Goal: Transaction & Acquisition: Purchase product/service

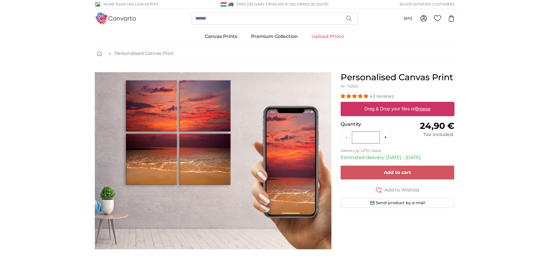
click at [120, 15] on img at bounding box center [115, 18] width 41 height 12
click at [427, 110] on u "Browse" at bounding box center [422, 109] width 15 height 5
click at [427, 104] on input "Drag & Drop your files or Browse" at bounding box center [397, 103] width 114 height 2
type input "**********"
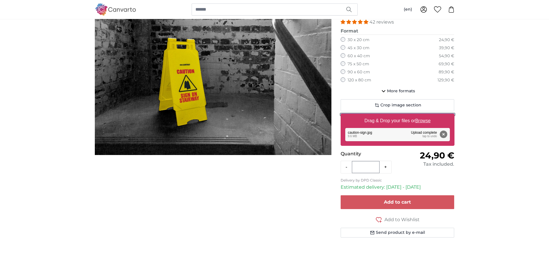
scroll to position [72, 0]
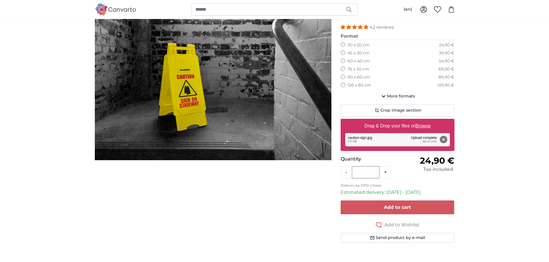
scroll to position [66, 0]
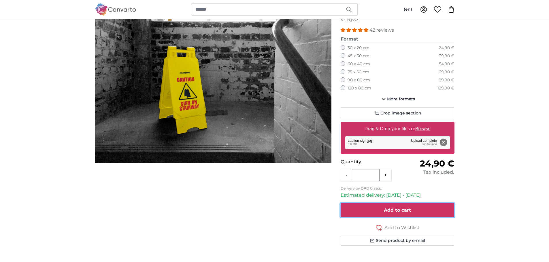
click at [401, 211] on span "Add to cart" at bounding box center [397, 210] width 27 height 5
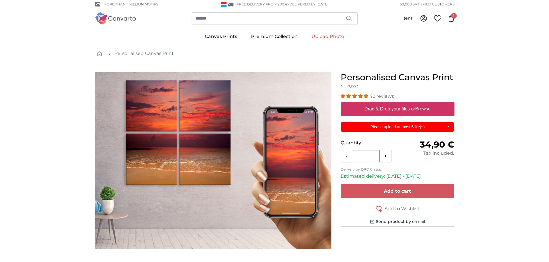
click at [448, 128] on div "Please upload at most 5 file(s) X" at bounding box center [397, 127] width 114 height 10
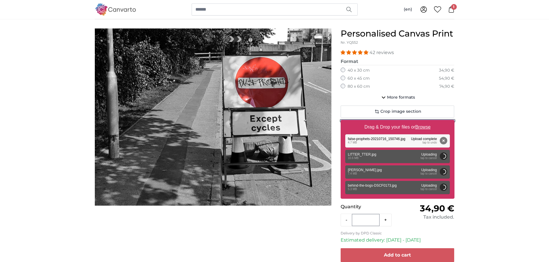
scroll to position [54, 0]
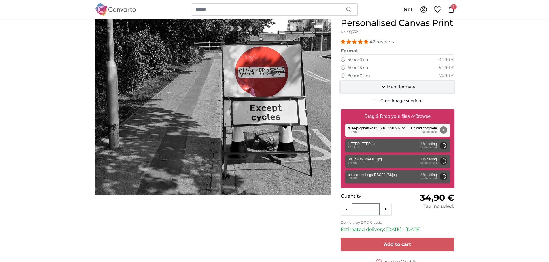
click at [405, 86] on span "More formats" at bounding box center [401, 87] width 28 height 6
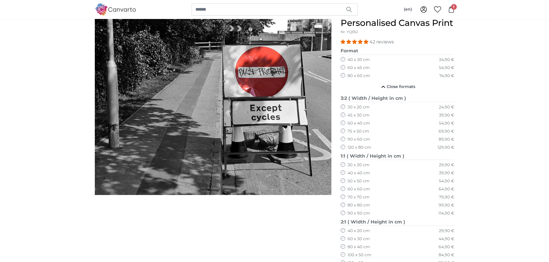
click at [359, 106] on label "30 x 20 cm" at bounding box center [358, 108] width 22 height 6
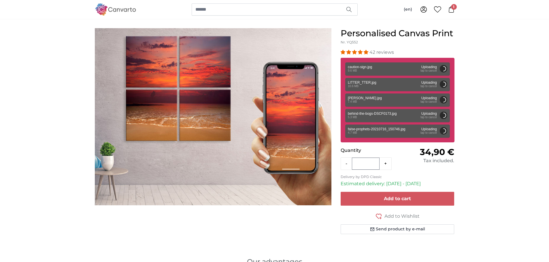
scroll to position [44, 0]
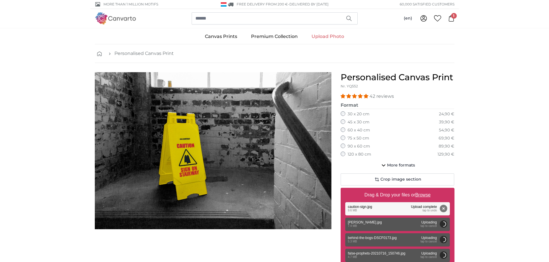
click at [450, 18] on icon at bounding box center [451, 18] width 6 height 6
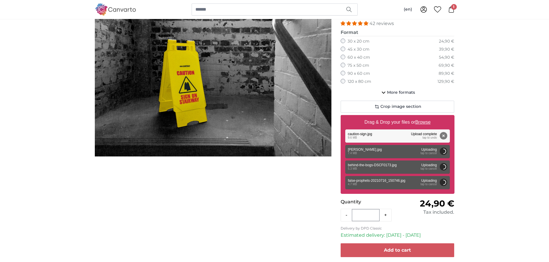
scroll to position [73, 0]
click at [378, 154] on div "Remove Retry Remove Upload Cancel Retry Remove mace.jpg edit 7.4 MB Uploading t…" at bounding box center [397, 151] width 105 height 13
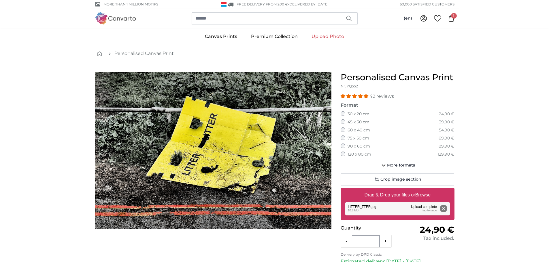
scroll to position [63, 0]
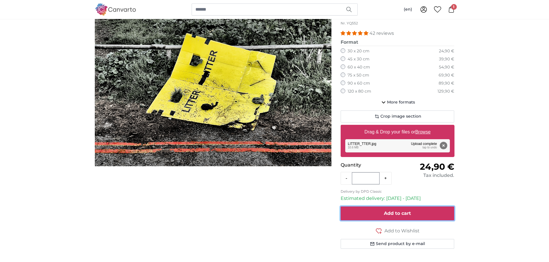
click at [398, 213] on span "Add to cart" at bounding box center [397, 213] width 27 height 5
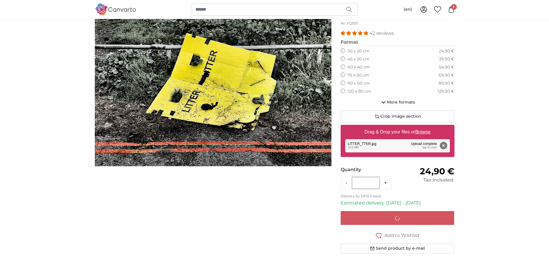
click at [452, 10] on icon at bounding box center [451, 9] width 6 height 6
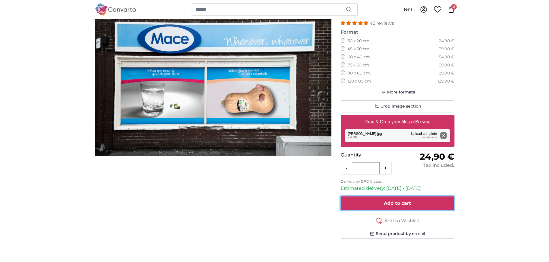
click at [395, 205] on span "Add to cart" at bounding box center [397, 203] width 27 height 5
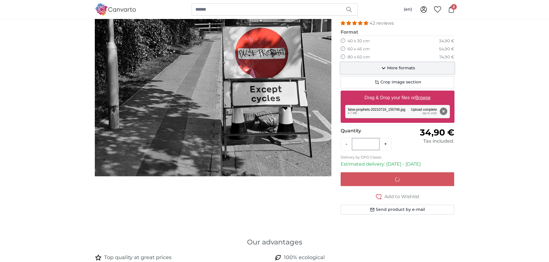
click at [400, 66] on span "More formats" at bounding box center [401, 68] width 28 height 6
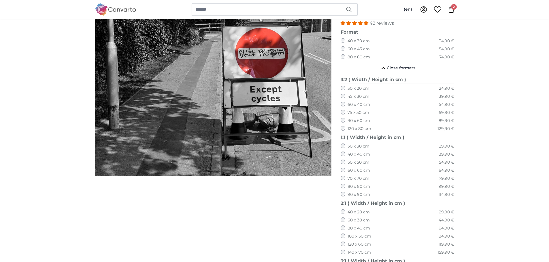
click at [348, 86] on label "30 x 20 cm" at bounding box center [358, 89] width 22 height 6
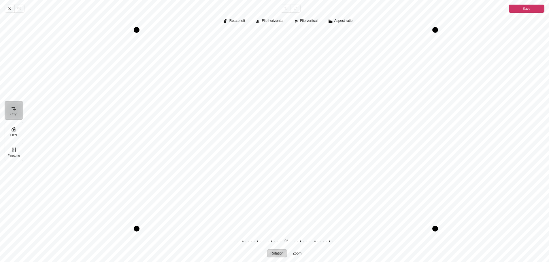
click at [474, 126] on div "Pintura" at bounding box center [286, 129] width 516 height 199
click at [523, 12] on span "Save" at bounding box center [526, 8] width 8 height 7
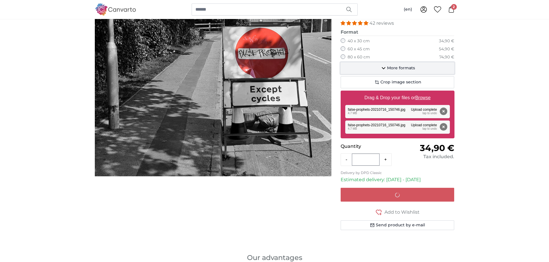
click at [400, 66] on span "More formats" at bounding box center [401, 68] width 28 height 6
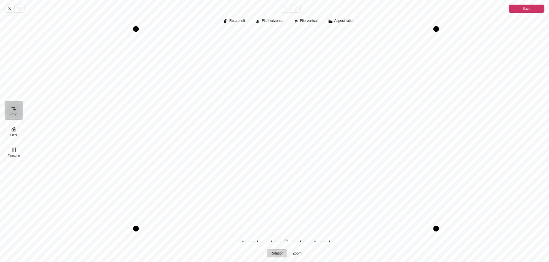
drag, startPoint x: 306, startPoint y: 29, endPoint x: 306, endPoint y: 26, distance: 3.2
click at [306, 26] on div "Rotate left Flip horizontal Flip vertical Aspect ratio Rotation Zoom 0° Reset" at bounding box center [288, 138] width 521 height 250
click at [530, 7] on button "Save" at bounding box center [526, 9] width 36 height 8
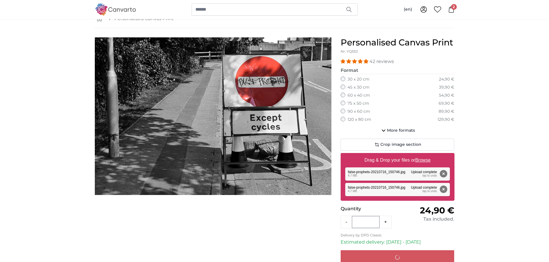
scroll to position [92, 0]
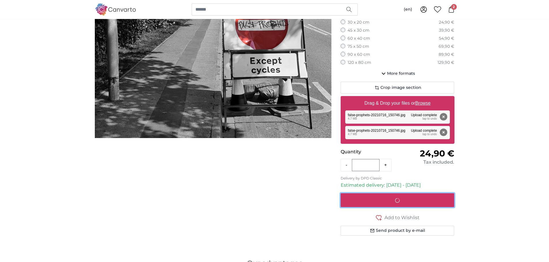
click at [397, 198] on div "submit" at bounding box center [397, 200] width 91 height 7
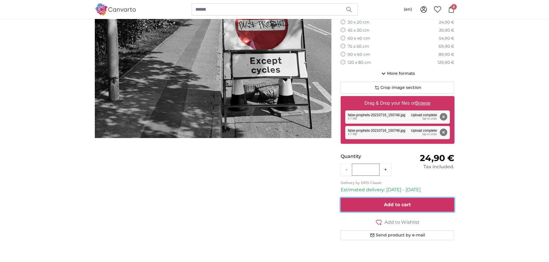
click at [402, 207] on span "Add to cart" at bounding box center [397, 204] width 27 height 5
drag, startPoint x: 408, startPoint y: 204, endPoint x: 401, endPoint y: 198, distance: 9.6
click at [401, 198] on form "42 reviews Format 40 x 30 cm 34,90 € 60 x 45 cm 54,90 € 80 x 60 cm 74,90 € 30 x…" at bounding box center [397, 120] width 114 height 239
click at [392, 204] on span "Add to cart" at bounding box center [397, 204] width 27 height 5
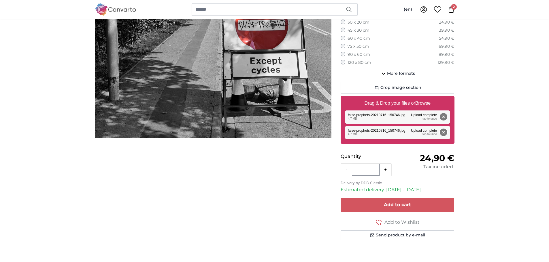
click at [443, 133] on button "Remove" at bounding box center [442, 132] width 7 height 7
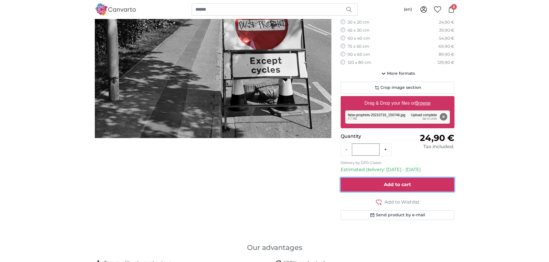
click at [402, 184] on span "Add to cart" at bounding box center [397, 184] width 27 height 5
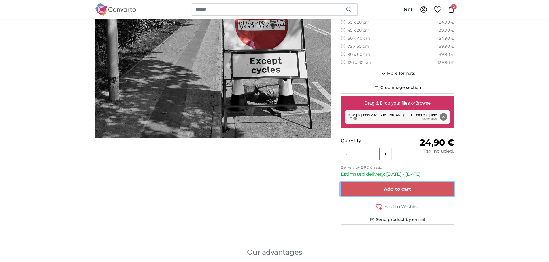
scroll to position [41, 0]
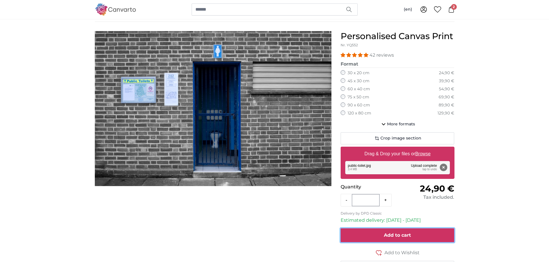
click at [395, 235] on span "Add to cart" at bounding box center [397, 235] width 27 height 5
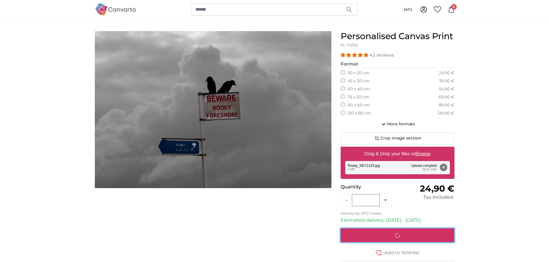
click at [389, 237] on div "submit" at bounding box center [397, 235] width 91 height 7
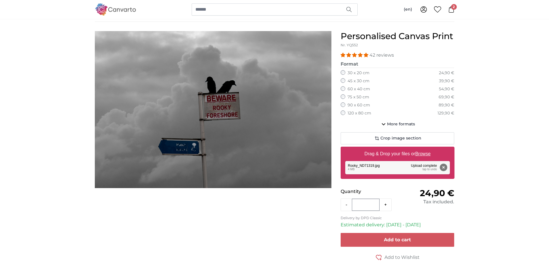
click at [111, 9] on img at bounding box center [115, 9] width 41 height 12
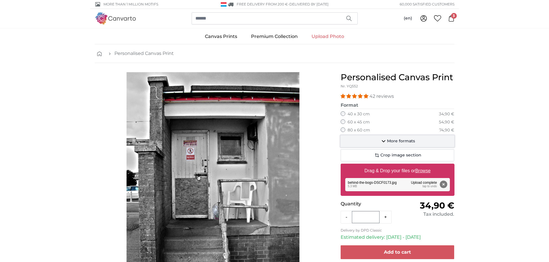
click at [403, 144] on span "More formats" at bounding box center [401, 142] width 28 height 6
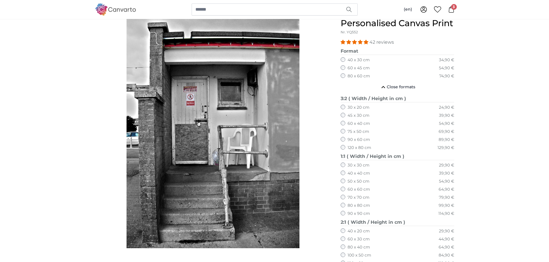
scroll to position [54, 0]
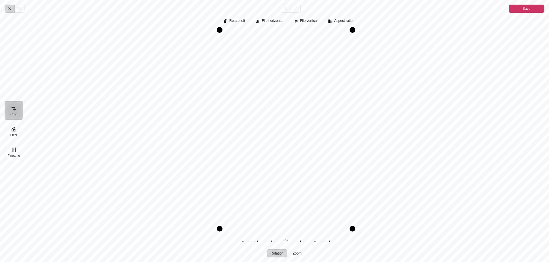
click at [10, 8] on icon "Pintura" at bounding box center [9, 8] width 5 height 5
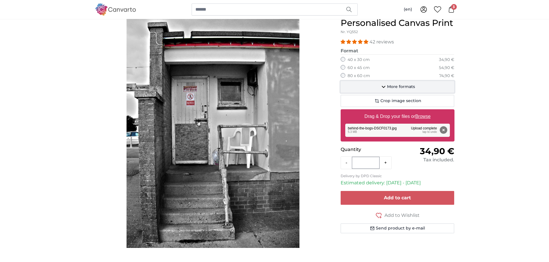
click at [393, 88] on span "More formats" at bounding box center [401, 87] width 28 height 6
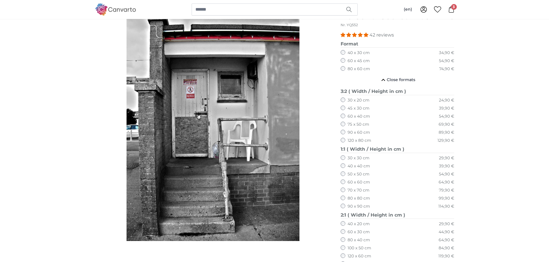
scroll to position [62, 0]
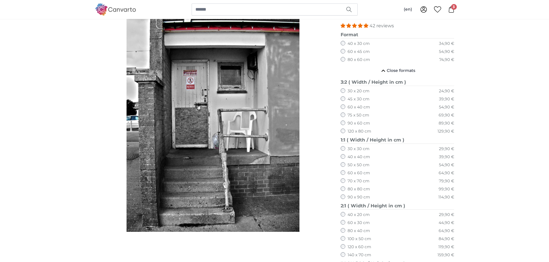
scroll to position [70, 0]
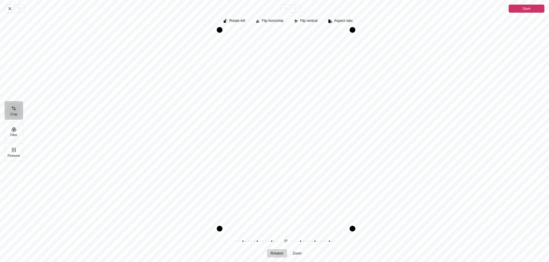
click at [277, 130] on div "Pintura" at bounding box center [286, 129] width 516 height 199
click at [266, 130] on div "Pintura" at bounding box center [286, 129] width 516 height 199
drag, startPoint x: 219, startPoint y: 108, endPoint x: 197, endPoint y: 110, distance: 22.8
click at [197, 110] on div "Pintura" at bounding box center [286, 129] width 516 height 199
drag, startPoint x: 352, startPoint y: 98, endPoint x: 341, endPoint y: 100, distance: 11.9
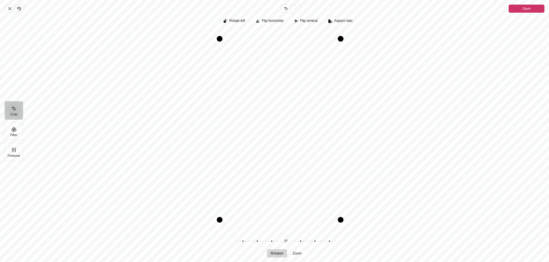
click at [341, 100] on div "Drag right" at bounding box center [341, 129] width 6 height 181
drag, startPoint x: 221, startPoint y: 39, endPoint x: 210, endPoint y: 34, distance: 12.8
click at [211, 33] on div "Pintura" at bounding box center [214, 30] width 6 height 6
click at [215, 224] on div "Pintura" at bounding box center [213, 221] width 6 height 6
drag, startPoint x: 264, startPoint y: 220, endPoint x: 266, endPoint y: 229, distance: 9.1
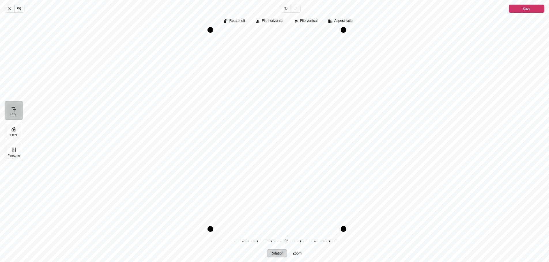
click at [266, 229] on div "Drag bottom" at bounding box center [276, 229] width 133 height 6
click at [412, 94] on div "Pintura" at bounding box center [286, 129] width 516 height 199
drag, startPoint x: 211, startPoint y: 126, endPoint x: 191, endPoint y: 124, distance: 19.8
click at [191, 124] on div "Pintura" at bounding box center [286, 129] width 516 height 199
click at [525, 8] on span "Save" at bounding box center [526, 8] width 8 height 7
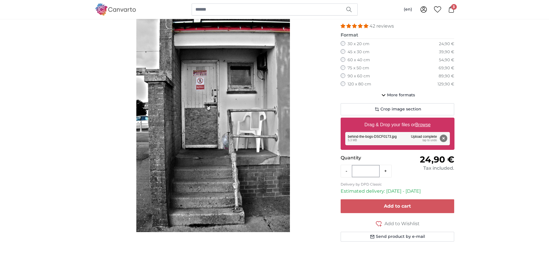
click at [202, 96] on img "1 of 1" at bounding box center [212, 117] width 153 height 230
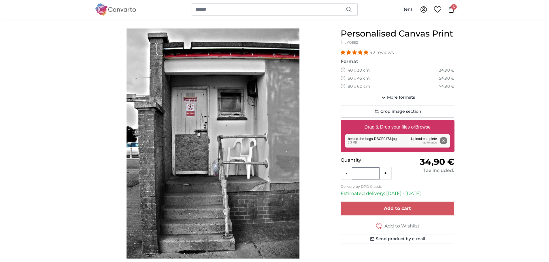
scroll to position [44, 0]
click at [406, 96] on span "More formats" at bounding box center [401, 97] width 28 height 6
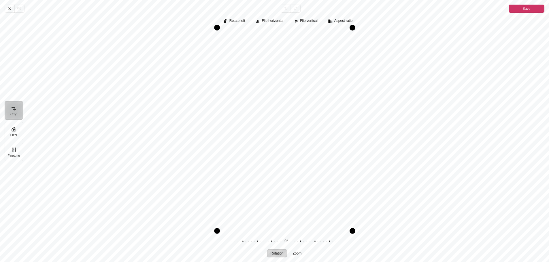
drag, startPoint x: 218, startPoint y: 113, endPoint x: 198, endPoint y: 126, distance: 23.5
click at [198, 126] on div "Pintura" at bounding box center [286, 129] width 516 height 199
click at [352, 101] on div "Drag right" at bounding box center [350, 129] width 6 height 196
click at [219, 28] on div "Pintura" at bounding box center [218, 30] width 6 height 6
drag, startPoint x: 220, startPoint y: 114, endPoint x: 165, endPoint y: 114, distance: 55.0
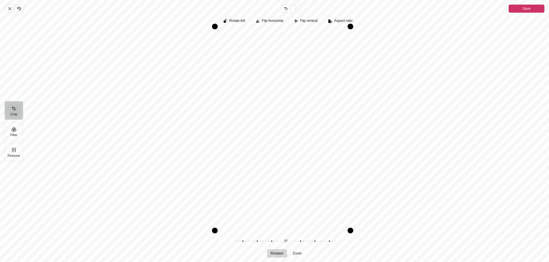
click at [165, 114] on div "Pintura" at bounding box center [286, 129] width 516 height 199
drag, startPoint x: 350, startPoint y: 32, endPoint x: 334, endPoint y: 31, distance: 15.9
click at [334, 31] on div "Pintura" at bounding box center [286, 129] width 516 height 199
drag, startPoint x: 219, startPoint y: 94, endPoint x: 181, endPoint y: 95, distance: 37.2
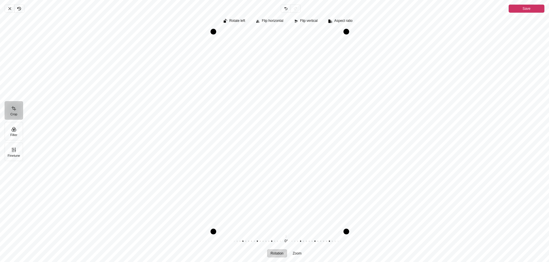
click at [181, 95] on div "Pintura" at bounding box center [286, 129] width 516 height 199
drag, startPoint x: 346, startPoint y: 34, endPoint x: 343, endPoint y: 35, distance: 2.9
click at [343, 35] on div "Pintura" at bounding box center [345, 36] width 6 height 6
click at [218, 79] on div "Drag left" at bounding box center [217, 132] width 6 height 193
drag, startPoint x: 218, startPoint y: 79, endPoint x: 125, endPoint y: 79, distance: 93.6
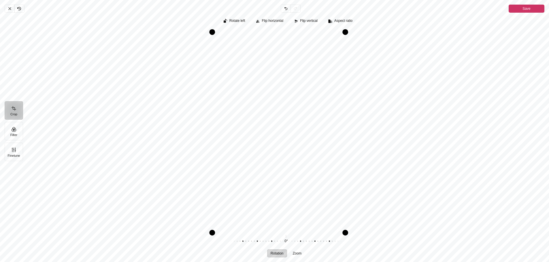
click at [125, 79] on div "Pintura" at bounding box center [286, 129] width 516 height 199
drag, startPoint x: 321, startPoint y: 59, endPoint x: 319, endPoint y: 64, distance: 5.3
click at [319, 64] on div "Pintura" at bounding box center [286, 129] width 516 height 199
click at [18, 10] on icon "Pintura" at bounding box center [19, 8] width 5 height 5
click at [312, 19] on span "Flip vertical" at bounding box center [309, 21] width 18 height 4
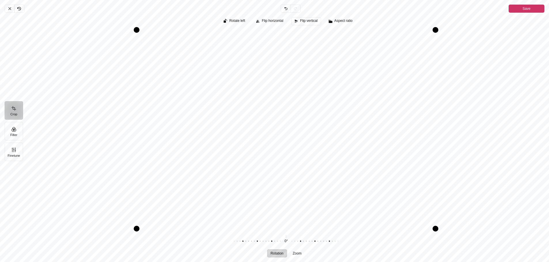
click at [308, 19] on span "Flip vertical" at bounding box center [309, 21] width 18 height 4
click at [233, 21] on span "Rotate left" at bounding box center [237, 21] width 16 height 4
drag, startPoint x: 210, startPoint y: 153, endPoint x: 209, endPoint y: 140, distance: 13.3
click at [209, 140] on div "Pintura" at bounding box center [286, 129] width 516 height 199
click at [525, 9] on span "Save" at bounding box center [526, 8] width 8 height 7
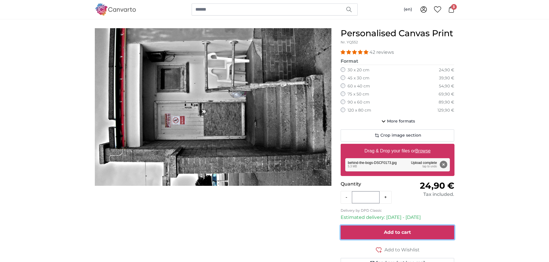
click at [398, 235] on span "Add to cart" at bounding box center [397, 232] width 27 height 5
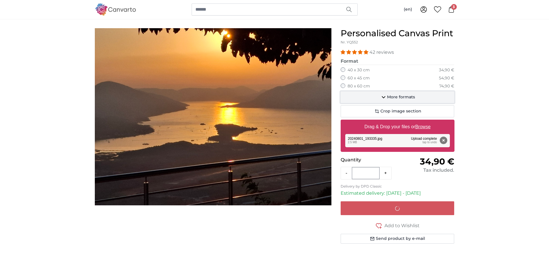
click at [394, 98] on span "More formats" at bounding box center [401, 97] width 28 height 6
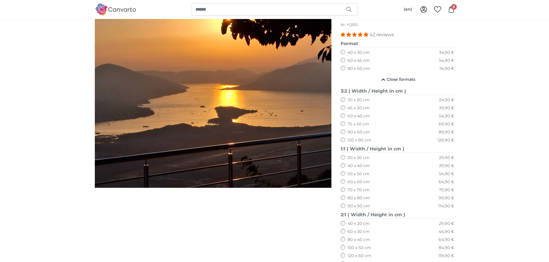
scroll to position [62, 0]
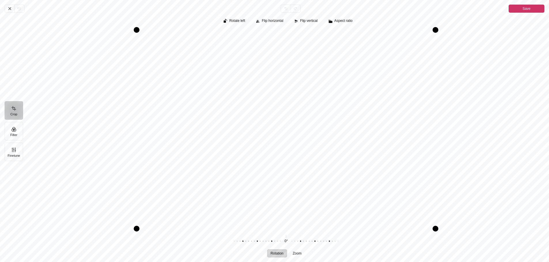
drag, startPoint x: 321, startPoint y: 97, endPoint x: 319, endPoint y: 110, distance: 13.0
click at [319, 110] on div "Pintura" at bounding box center [286, 129] width 516 height 199
click at [287, 10] on icon "Pintura" at bounding box center [285, 8] width 5 height 5
click at [12, 10] on icon "Pintura" at bounding box center [9, 8] width 5 height 5
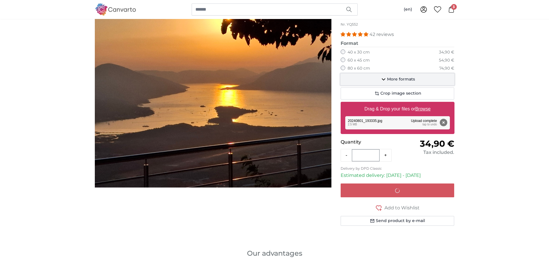
click at [410, 80] on span "More formats" at bounding box center [401, 80] width 28 height 6
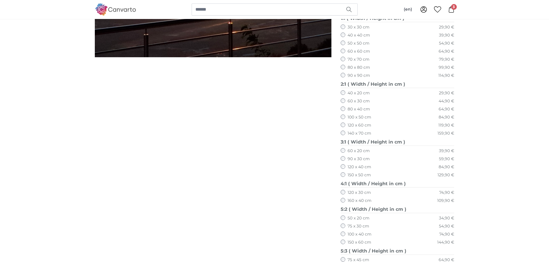
scroll to position [143, 0]
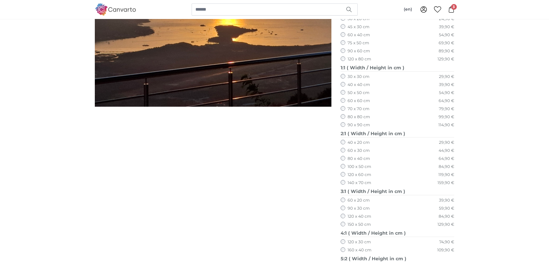
click at [339, 142] on div "Personalised Canvas Print Nr. YQ552 42 reviews Format 40 x 30 cm 34,90 € 60 x 4…" at bounding box center [397, 217] width 123 height 576
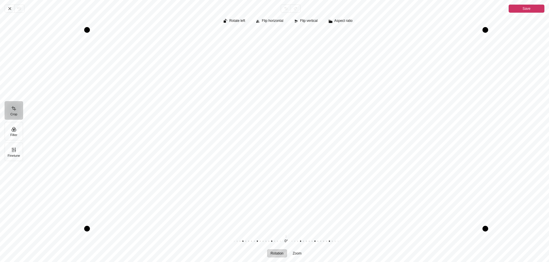
drag, startPoint x: 379, startPoint y: 78, endPoint x: 385, endPoint y: 128, distance: 49.9
click at [385, 128] on div "Pintura" at bounding box center [286, 129] width 516 height 199
click at [285, 8] on icon "Pintura" at bounding box center [286, 9] width 2 height 2
drag, startPoint x: 395, startPoint y: 177, endPoint x: 398, endPoint y: 226, distance: 49.9
click at [398, 226] on div "Pintura" at bounding box center [286, 129] width 516 height 199
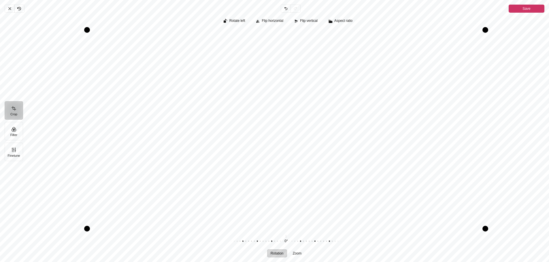
click at [527, 5] on span "Save" at bounding box center [526, 9] width 8 height 8
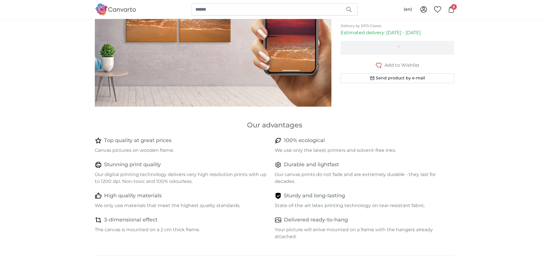
scroll to position [0, 0]
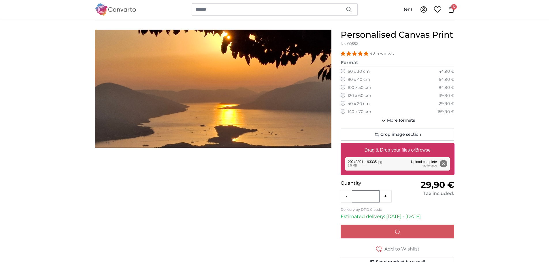
scroll to position [43, 0]
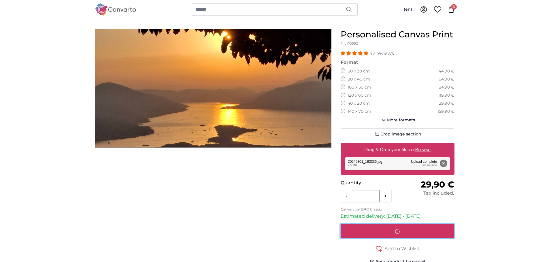
click at [409, 234] on div "submit" at bounding box center [397, 231] width 91 height 7
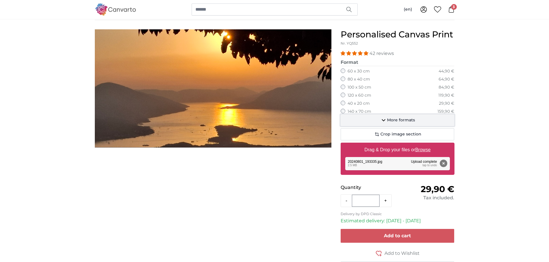
click at [395, 117] on span "More formats" at bounding box center [401, 120] width 28 height 6
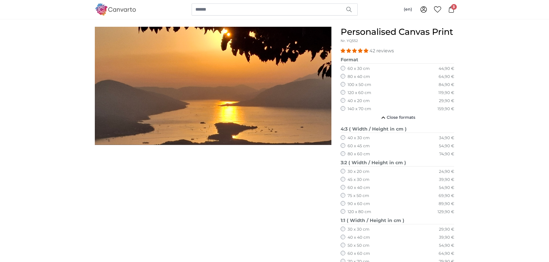
scroll to position [46, 0]
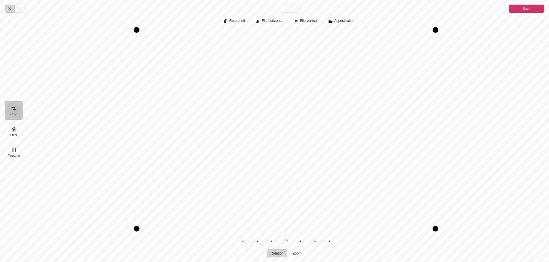
click at [12, 7] on icon "Pintura" at bounding box center [9, 8] width 5 height 5
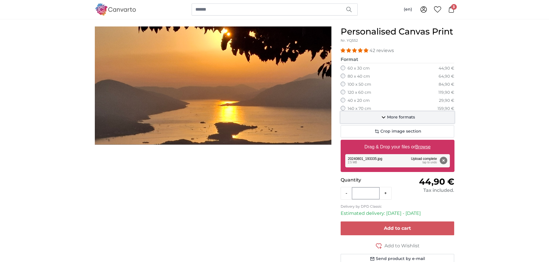
click at [398, 117] on span "More formats" at bounding box center [401, 118] width 28 height 6
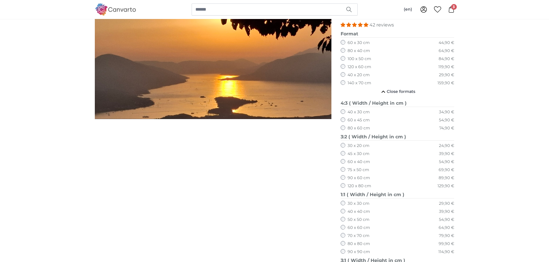
scroll to position [71, 0]
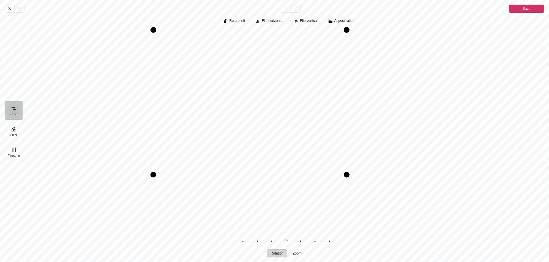
drag, startPoint x: 419, startPoint y: 226, endPoint x: 363, endPoint y: 147, distance: 96.4
click at [363, 147] on div "Pintura" at bounding box center [286, 129] width 516 height 199
drag, startPoint x: 347, startPoint y: 176, endPoint x: 350, endPoint y: 176, distance: 2.9
click at [350, 176] on div "Pintura" at bounding box center [348, 176] width 6 height 6
drag, startPoint x: 348, startPoint y: 177, endPoint x: 345, endPoint y: 173, distance: 5.1
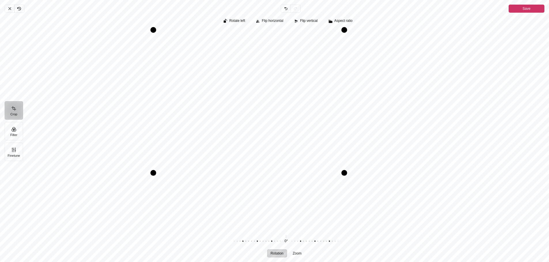
click at [345, 173] on div "Pintura" at bounding box center [344, 173] width 6 height 6
drag, startPoint x: 374, startPoint y: 124, endPoint x: 356, endPoint y: 124, distance: 18.4
click at [356, 124] on div "Pintura" at bounding box center [286, 129] width 516 height 199
drag, startPoint x: 380, startPoint y: 141, endPoint x: 375, endPoint y: 141, distance: 5.2
click at [375, 141] on div "Pintura" at bounding box center [286, 129] width 516 height 199
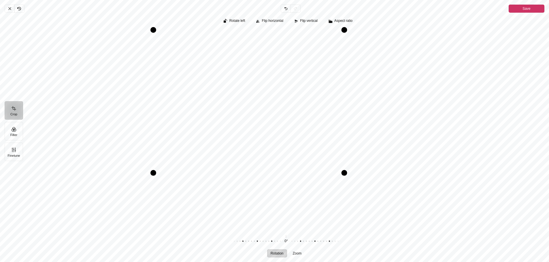
click at [526, 9] on span "Save" at bounding box center [526, 8] width 8 height 7
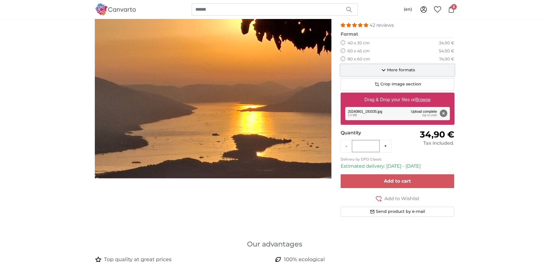
click at [405, 70] on span "More formats" at bounding box center [401, 70] width 28 height 6
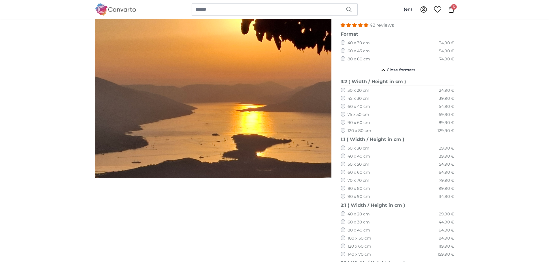
click at [209, 125] on img "1 of 1" at bounding box center [213, 89] width 236 height 177
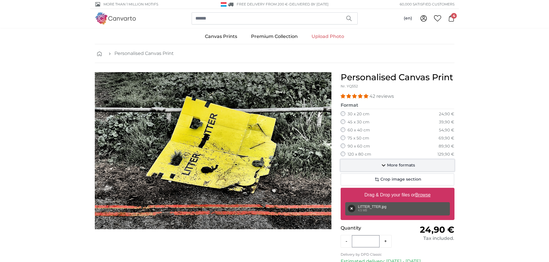
click at [397, 165] on span "More formats" at bounding box center [401, 166] width 28 height 6
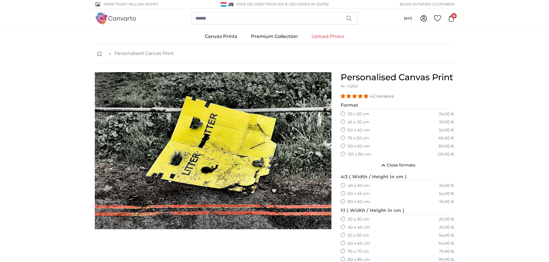
click at [447, 18] on link "4" at bounding box center [449, 18] width 10 height 6
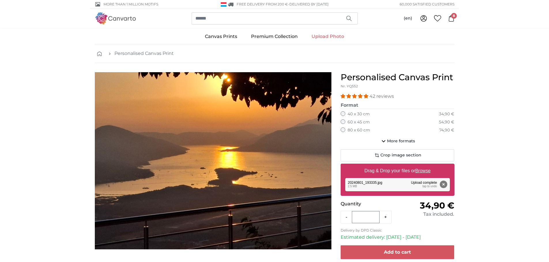
drag, startPoint x: 464, startPoint y: 88, endPoint x: 484, endPoint y: 113, distance: 32.0
click at [408, 155] on span "Crop image section" at bounding box center [400, 156] width 41 height 6
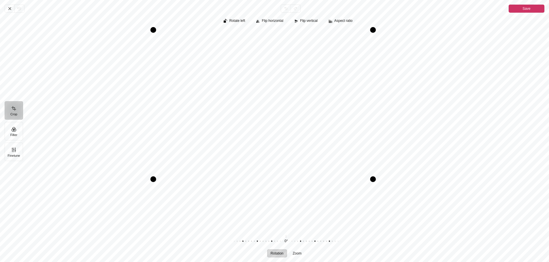
drag, startPoint x: 418, startPoint y: 231, endPoint x: 372, endPoint y: 181, distance: 67.5
click at [372, 181] on div "Pintura" at bounding box center [373, 180] width 6 height 6
drag, startPoint x: 397, startPoint y: 136, endPoint x: 371, endPoint y: 136, distance: 25.3
click at [371, 136] on div "Pintura" at bounding box center [286, 129] width 516 height 199
drag, startPoint x: 371, startPoint y: 176, endPoint x: 362, endPoint y: 166, distance: 13.0
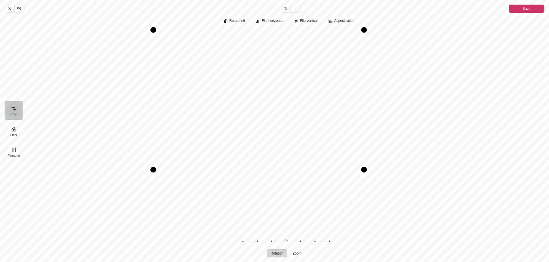
click at [362, 167] on div "Pintura" at bounding box center [364, 170] width 6 height 6
drag, startPoint x: 376, startPoint y: 139, endPoint x: 383, endPoint y: 138, distance: 6.9
click at [383, 138] on div "Pintura" at bounding box center [286, 129] width 516 height 199
click at [366, 172] on div "Pintura" at bounding box center [365, 172] width 6 height 6
click at [365, 171] on div "Pintura" at bounding box center [364, 171] width 6 height 6
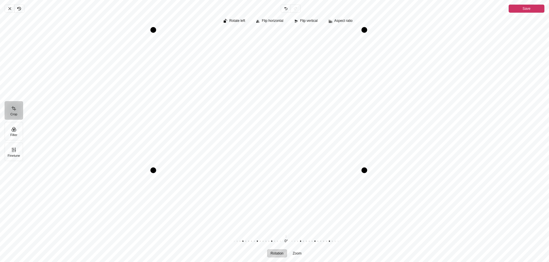
drag, startPoint x: 386, startPoint y: 127, endPoint x: 391, endPoint y: 128, distance: 4.9
click at [391, 128] on div "Pintura" at bounding box center [286, 129] width 516 height 199
click at [365, 172] on div "Pintura" at bounding box center [365, 171] width 6 height 6
drag, startPoint x: 390, startPoint y: 135, endPoint x: 395, endPoint y: 135, distance: 5.5
click at [395, 135] on div "Pintura" at bounding box center [286, 129] width 516 height 199
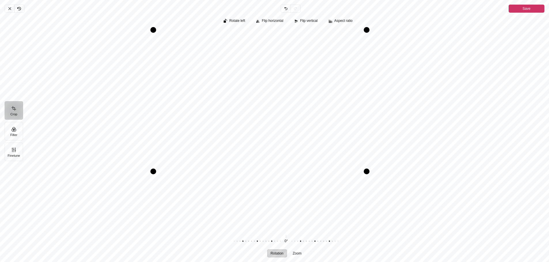
click at [365, 172] on div "Pintura" at bounding box center [366, 172] width 6 height 6
drag, startPoint x: 376, startPoint y: 149, endPoint x: 380, endPoint y: 148, distance: 4.4
click at [380, 148] on div "Pintura" at bounding box center [286, 129] width 516 height 199
click at [379, 139] on div "Pintura" at bounding box center [286, 129] width 516 height 199
click at [367, 173] on div "Pintura" at bounding box center [367, 172] width 6 height 6
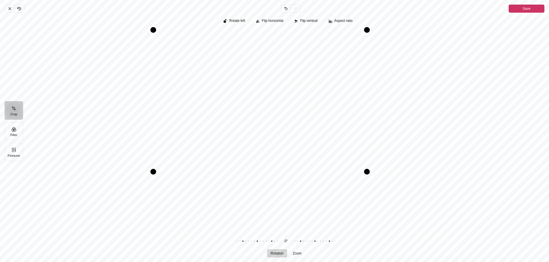
click at [527, 10] on span "Save" at bounding box center [526, 8] width 8 height 7
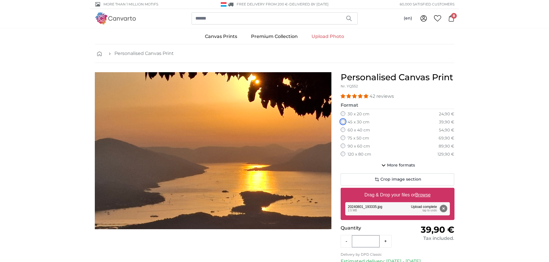
scroll to position [81, 0]
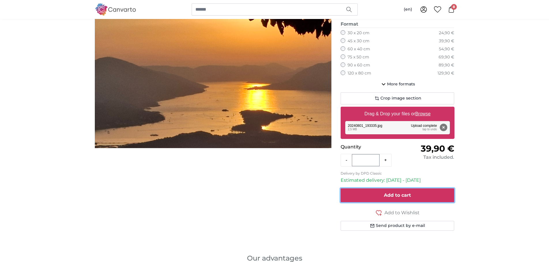
click at [401, 197] on span "Add to cart" at bounding box center [397, 195] width 27 height 5
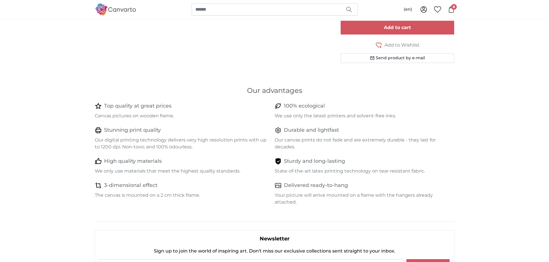
scroll to position [235, 0]
